Goal: Find specific page/section

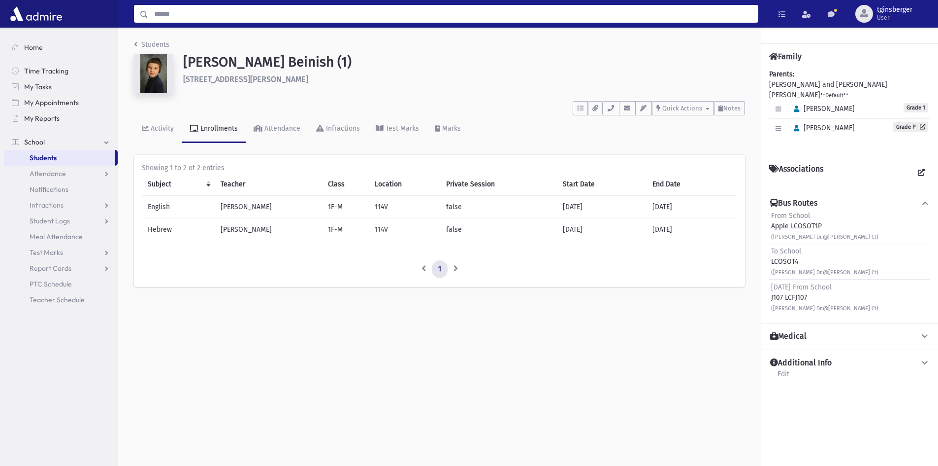
click at [368, 16] on input "Search" at bounding box center [453, 14] width 610 height 18
type input "*******"
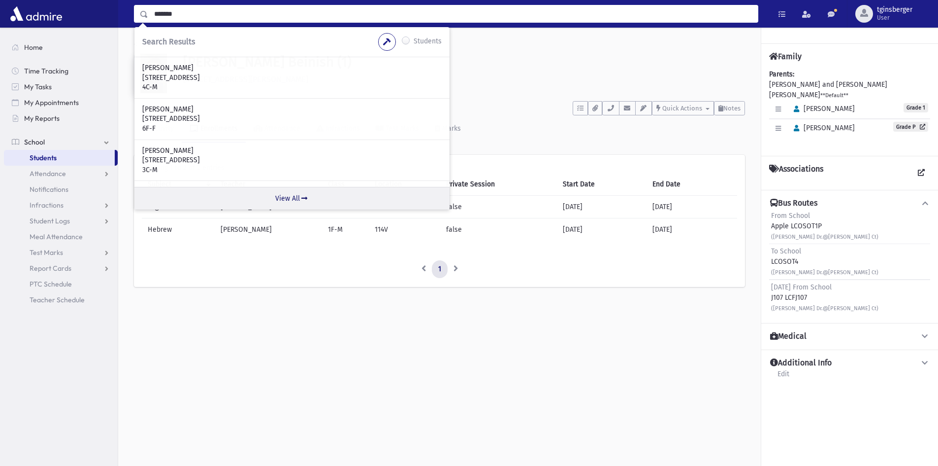
click at [289, 195] on link "View All" at bounding box center [291, 198] width 315 height 23
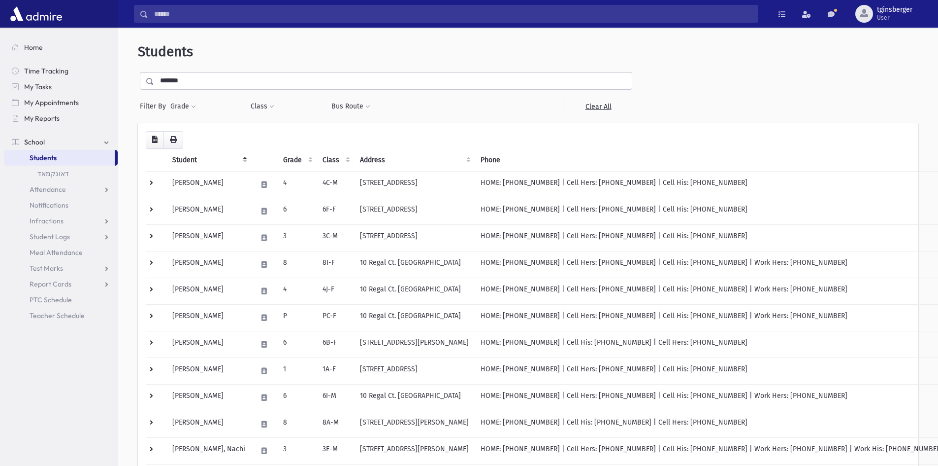
click at [300, 160] on th "Grade" at bounding box center [296, 160] width 39 height 23
